Goal: Information Seeking & Learning: Learn about a topic

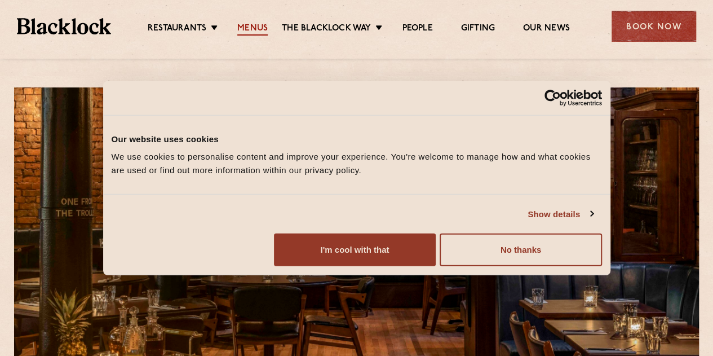
click at [244, 28] on link "Menus" at bounding box center [252, 29] width 30 height 12
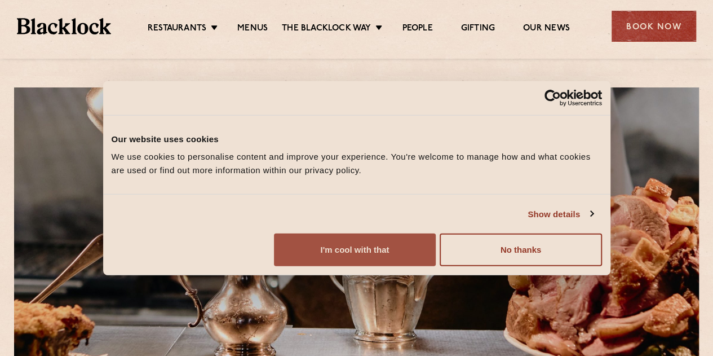
click at [436, 266] on button "I'm cool with that" at bounding box center [355, 249] width 162 height 33
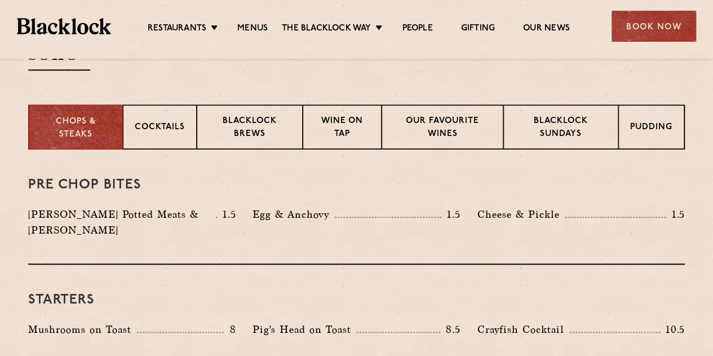
scroll to position [368, 0]
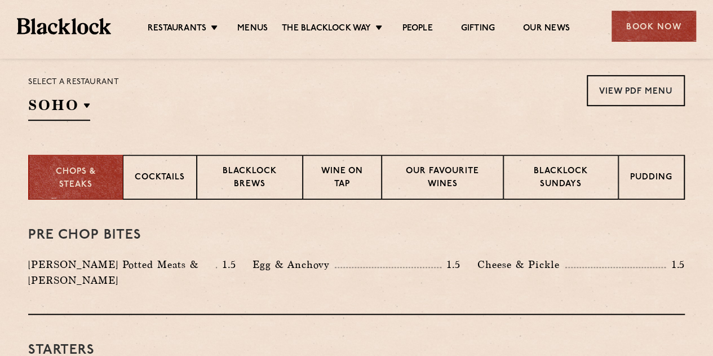
click at [92, 113] on div "Select a restaurant SOHO Soho Birmingham City Shoreditch Covent Garden Canary W…" at bounding box center [73, 98] width 91 height 46
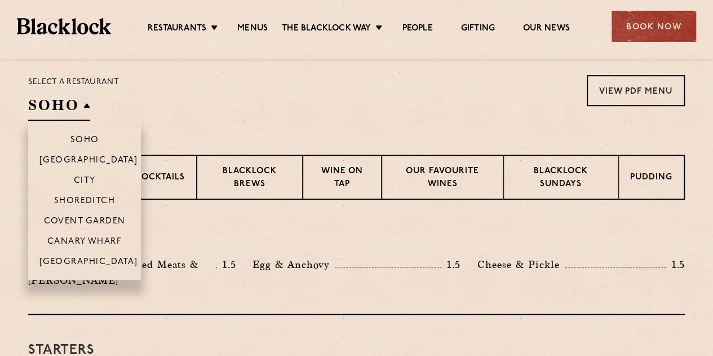
click at [59, 107] on h2 "SOHO" at bounding box center [59, 107] width 62 height 25
click at [77, 258] on p "[GEOGRAPHIC_DATA]" at bounding box center [88, 262] width 99 height 11
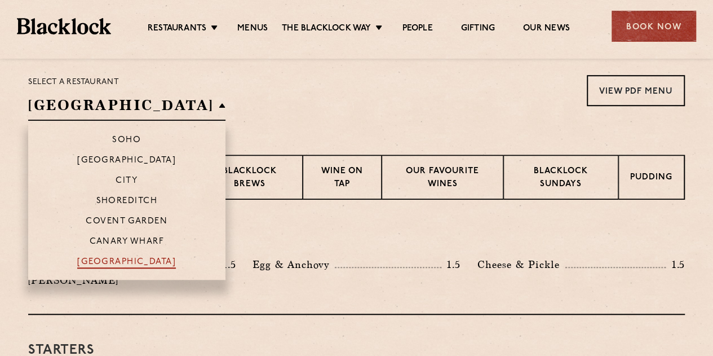
click at [83, 263] on p "[GEOGRAPHIC_DATA]" at bounding box center [126, 262] width 99 height 11
click at [87, 266] on p "[GEOGRAPHIC_DATA]" at bounding box center [126, 262] width 99 height 11
click at [107, 258] on p "[GEOGRAPHIC_DATA]" at bounding box center [126, 262] width 99 height 11
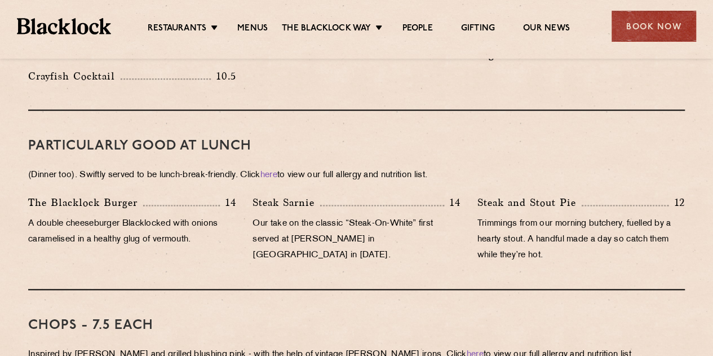
scroll to position [692, 0]
click at [277, 171] on link "here" at bounding box center [268, 175] width 17 height 8
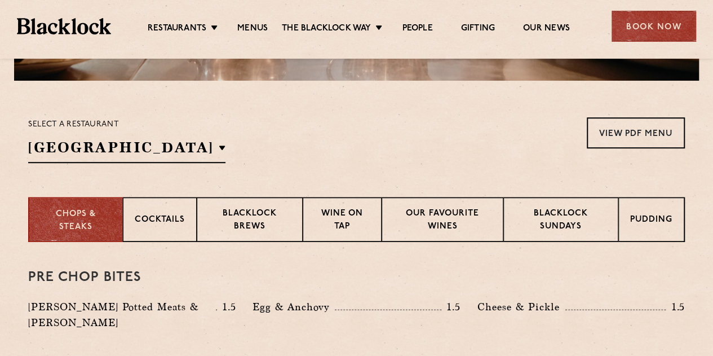
scroll to position [323, 0]
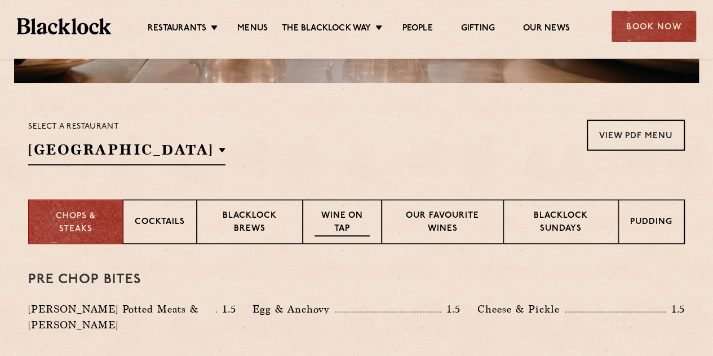
click at [335, 211] on p "Wine on Tap" at bounding box center [342, 223] width 55 height 26
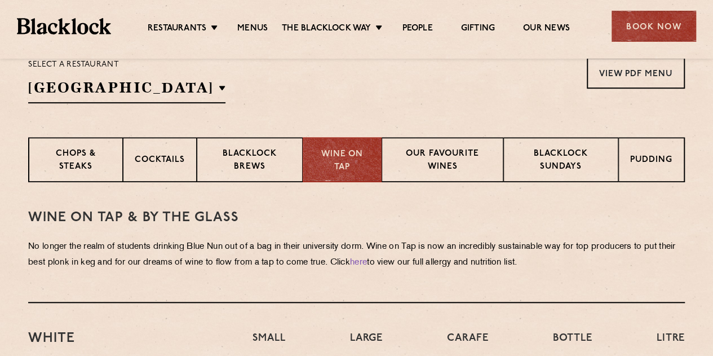
scroll to position [385, 0]
click at [443, 166] on p "Our favourite wines" at bounding box center [443, 161] width 98 height 26
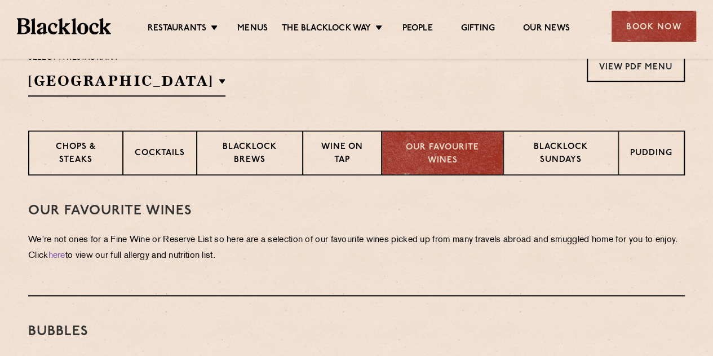
scroll to position [391, 0]
click at [543, 156] on p "Blacklock Sundays" at bounding box center [560, 155] width 91 height 26
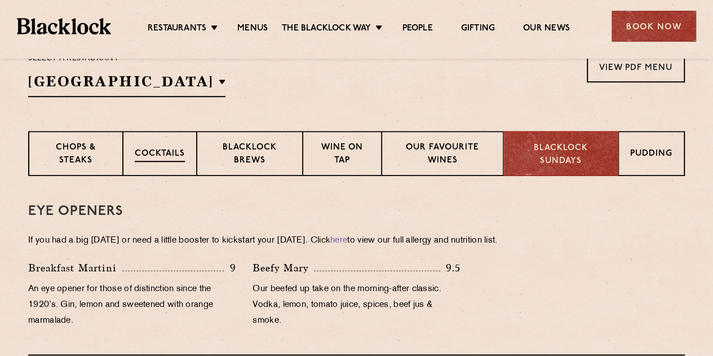
click at [179, 162] on div "Cocktails" at bounding box center [160, 153] width 74 height 45
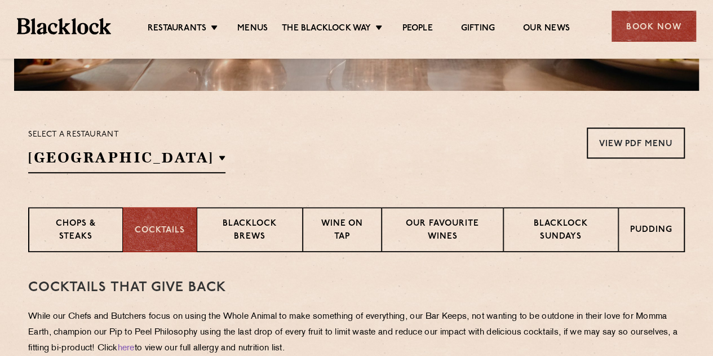
scroll to position [315, 0]
click at [83, 231] on p "Chops & Steaks" at bounding box center [75, 231] width 70 height 26
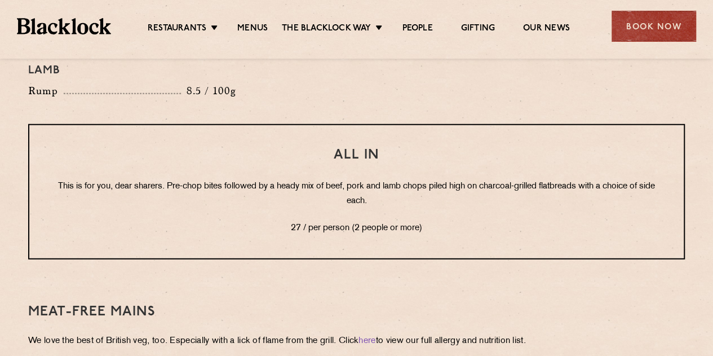
scroll to position [1410, 0]
